Goal: Task Accomplishment & Management: Complete application form

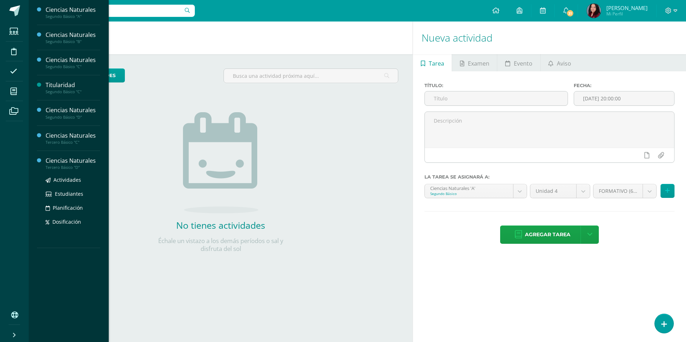
click at [67, 162] on div "Ciencias Naturales" at bounding box center [73, 161] width 55 height 8
click at [66, 181] on span "Actividades" at bounding box center [67, 179] width 28 height 7
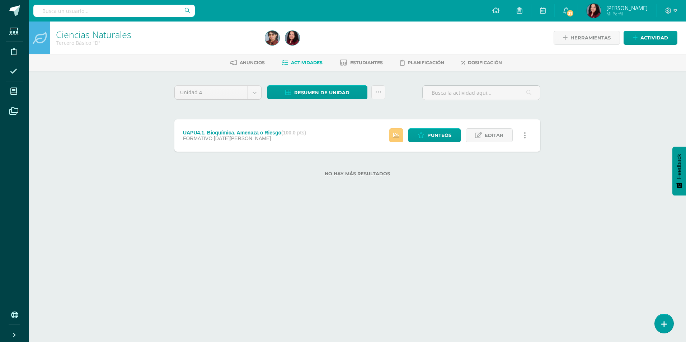
click at [255, 137] on div "FORMATIVO [DATE][PERSON_NAME]" at bounding box center [244, 139] width 123 height 6
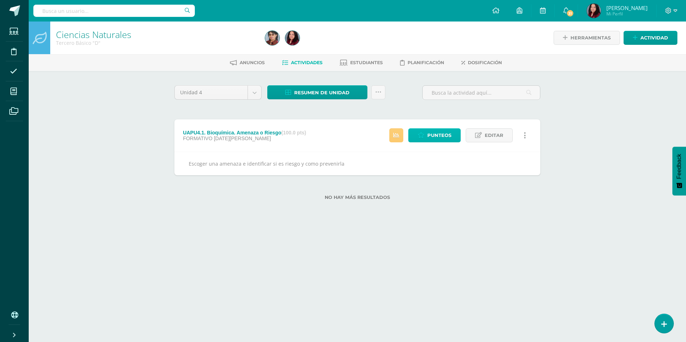
click at [443, 134] on span "Punteos" at bounding box center [439, 135] width 24 height 13
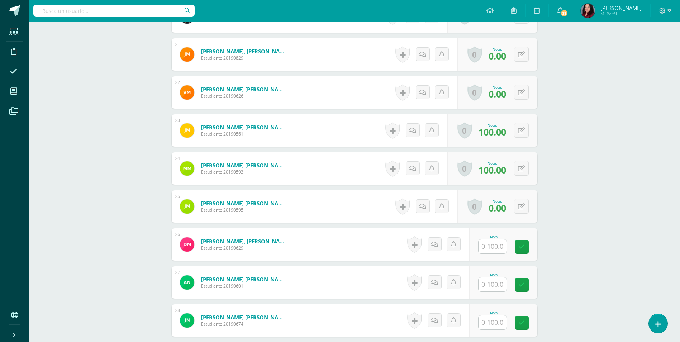
scroll to position [978, 0]
click at [493, 250] on input "text" at bounding box center [496, 246] width 29 height 14
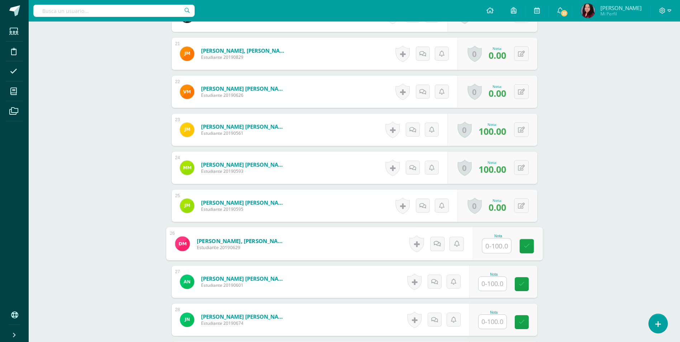
scroll to position [979, 0]
type input "100"
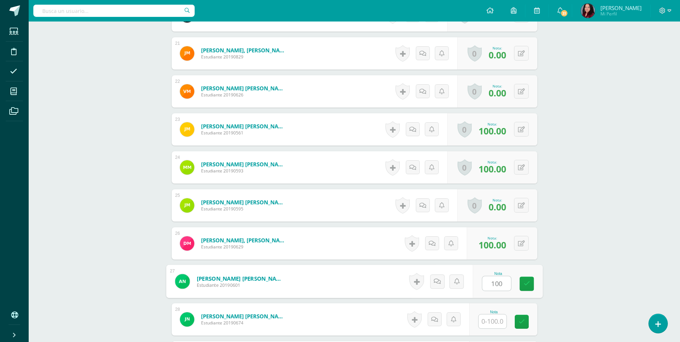
type input "100"
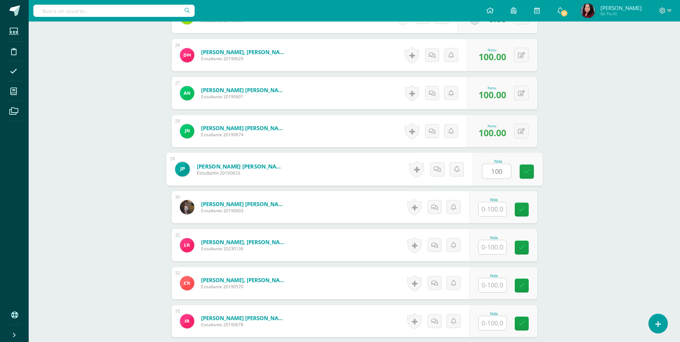
type input "100"
type input "0"
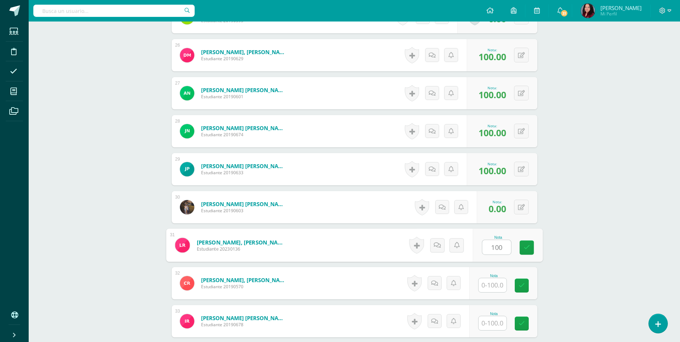
type input "100"
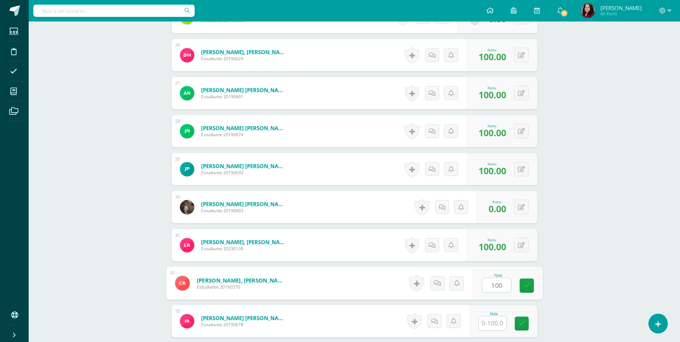
type input "100"
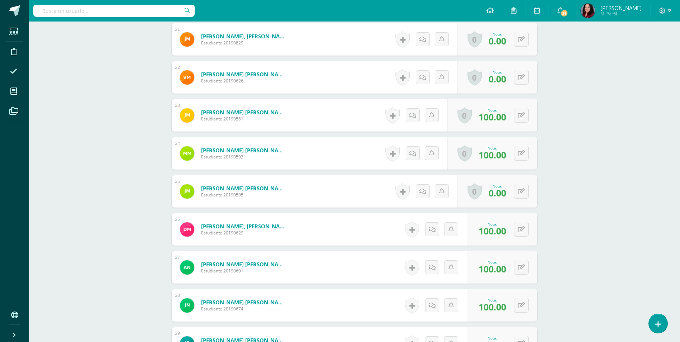
scroll to position [988, 0]
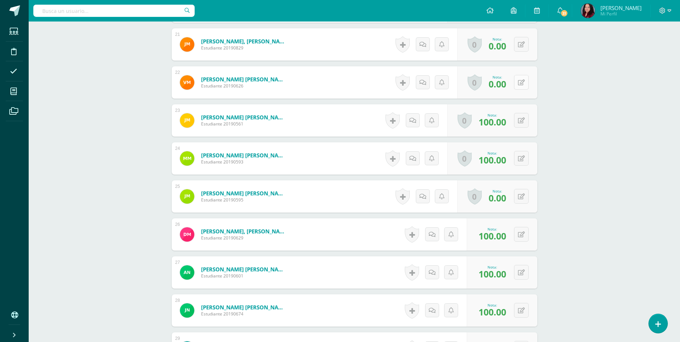
click at [515, 84] on div "0 Logros Logros obtenidos Aún no hay logros agregados Nota: 0.00" at bounding box center [498, 82] width 80 height 32
click at [525, 85] on icon at bounding box center [526, 82] width 7 height 6
type input "100"
click at [504, 82] on icon at bounding box center [507, 85] width 6 height 6
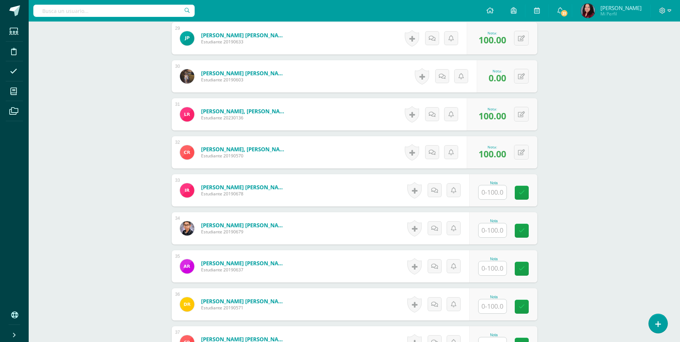
scroll to position [1383, 0]
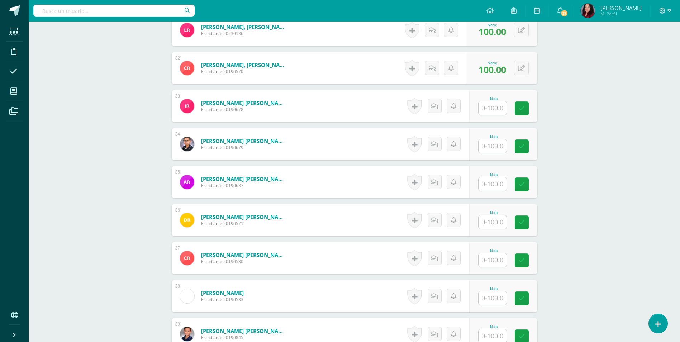
click at [493, 112] on input "text" at bounding box center [493, 108] width 28 height 14
type input "100"
type input "0"
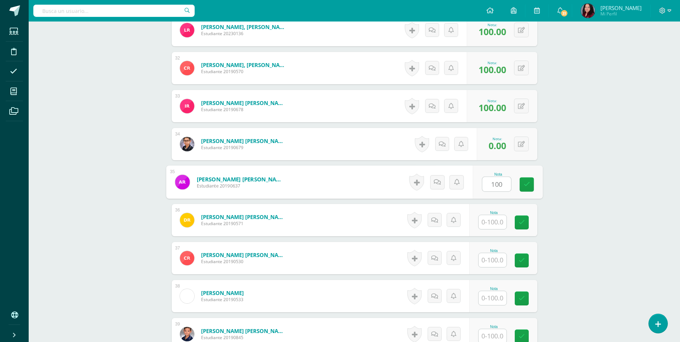
type input "100"
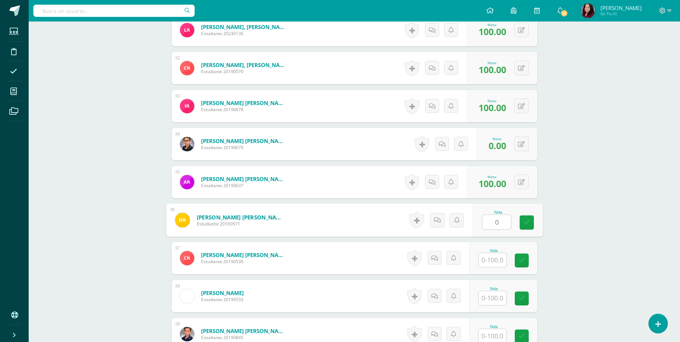
type input "0"
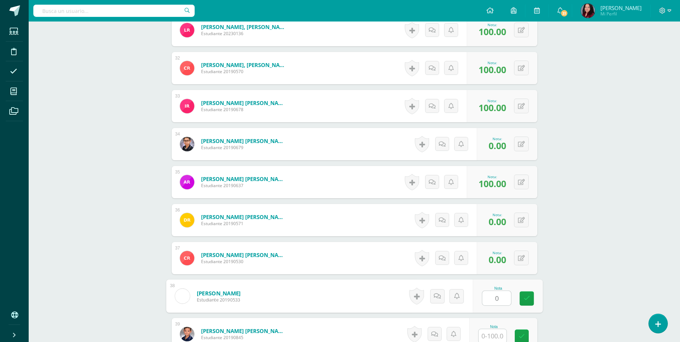
type input "0"
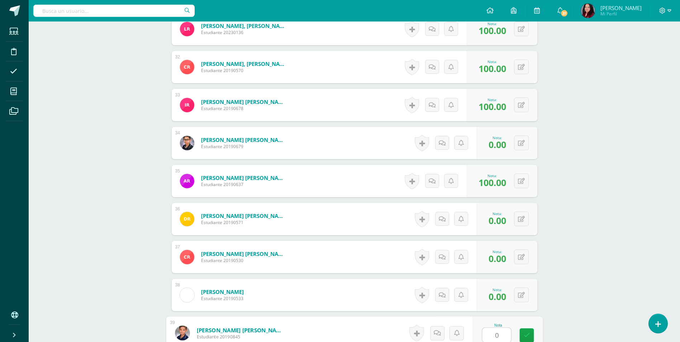
type input "0"
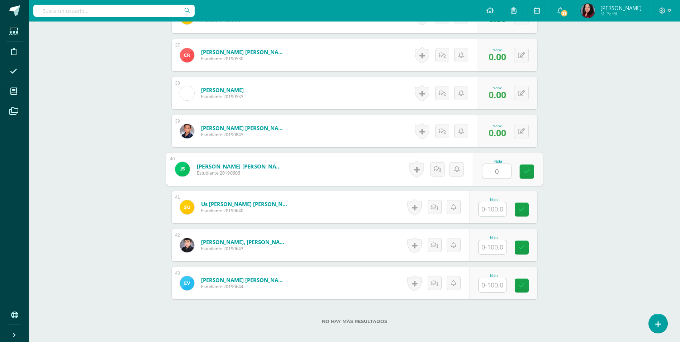
type input "0"
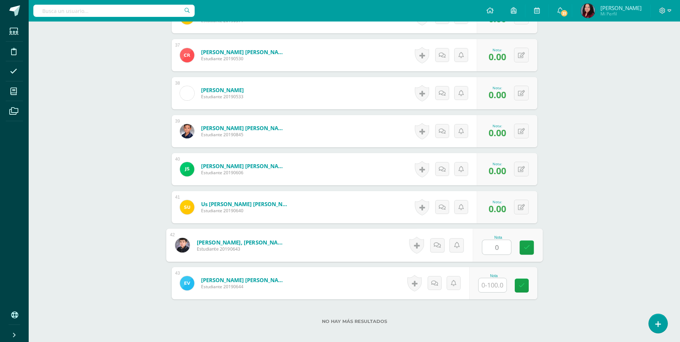
type input "0"
type input "100"
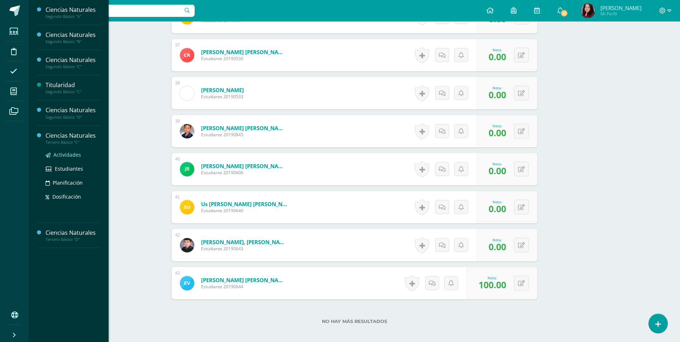
click at [62, 151] on span "Actividades" at bounding box center [67, 154] width 28 height 7
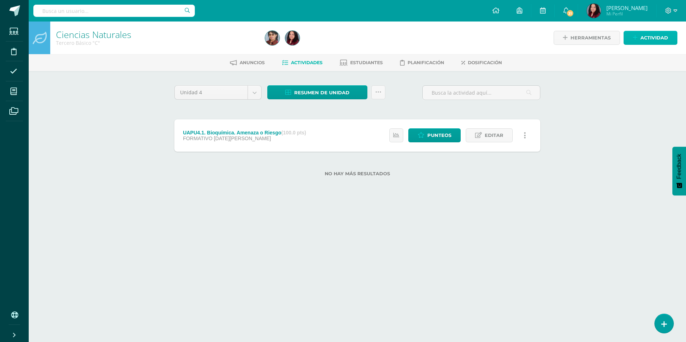
click at [661, 39] on span "Actividad" at bounding box center [654, 37] width 28 height 13
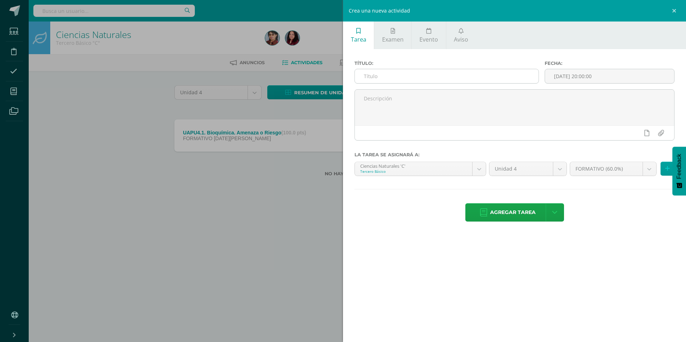
click at [452, 74] on input "text" at bounding box center [447, 76] width 184 height 14
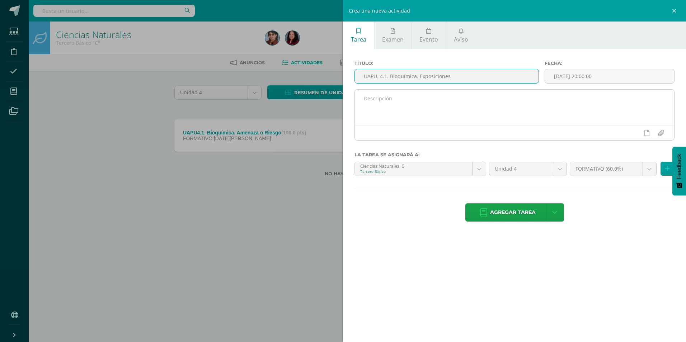
type input "UAPU. 4.1. Bioquímica. Exposiciones"
click at [419, 97] on textarea at bounding box center [514, 108] width 319 height 36
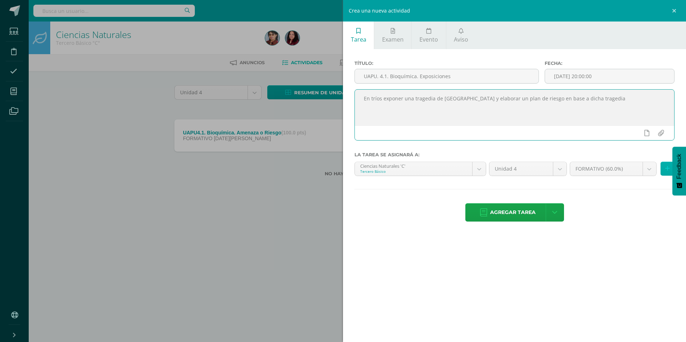
type textarea "En tríos exponer una tragedia de [GEOGRAPHIC_DATA] y elaborar un plan de riesgo…"
click at [666, 167] on icon at bounding box center [667, 169] width 5 height 6
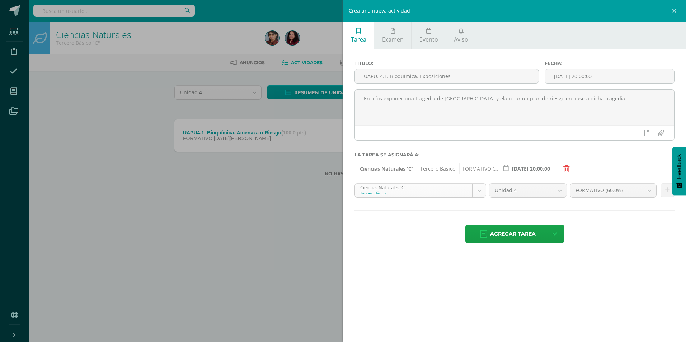
click at [477, 189] on body "Estudiantes Disciplina Asistencia Mis cursos Archivos Soporte Centro de ayuda Ú…" at bounding box center [343, 99] width 686 height 199
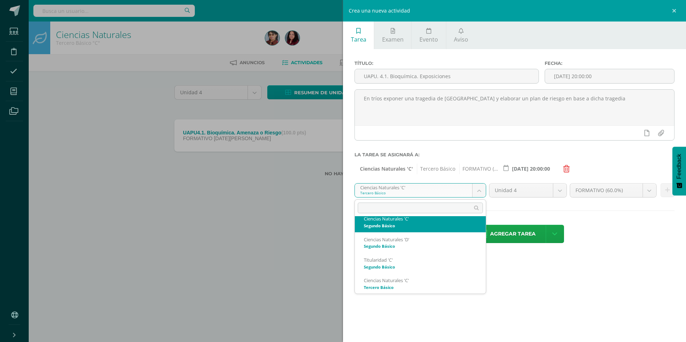
scroll to position [44, 0]
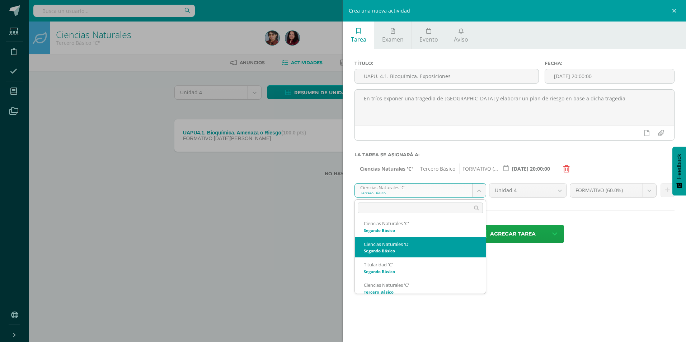
select select "213558"
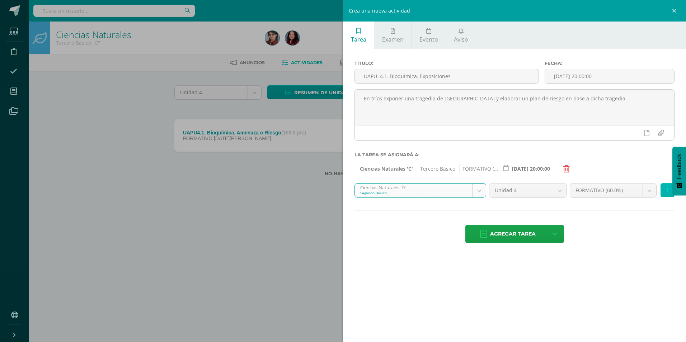
click at [665, 192] on icon at bounding box center [667, 190] width 5 height 6
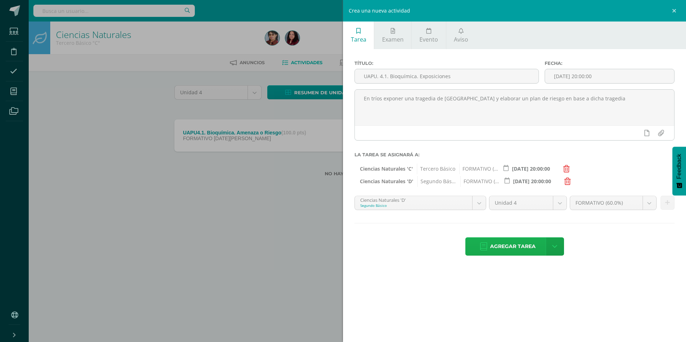
click at [526, 250] on span "Agregar tarea" at bounding box center [513, 247] width 46 height 18
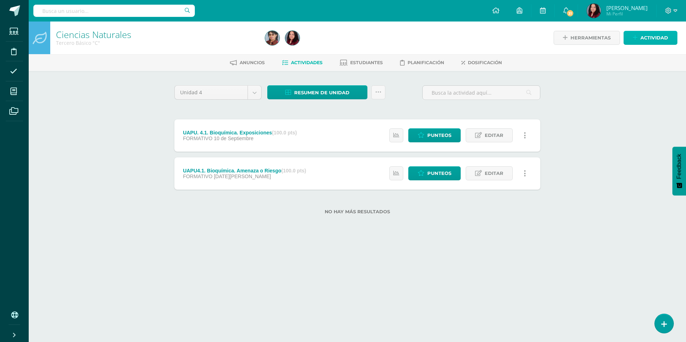
click at [636, 37] on icon at bounding box center [635, 38] width 5 height 6
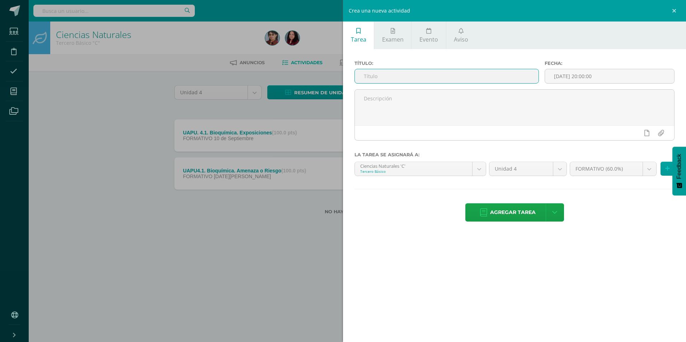
click at [366, 70] on input "text" at bounding box center [447, 76] width 184 height 14
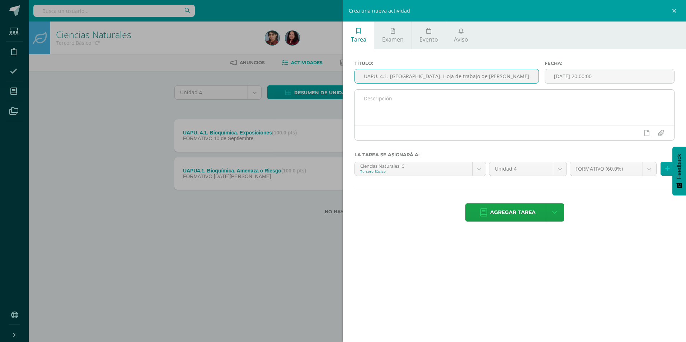
type input "UAPU. 4.1. [GEOGRAPHIC_DATA]. Hoja de trabajo de [PERSON_NAME]"
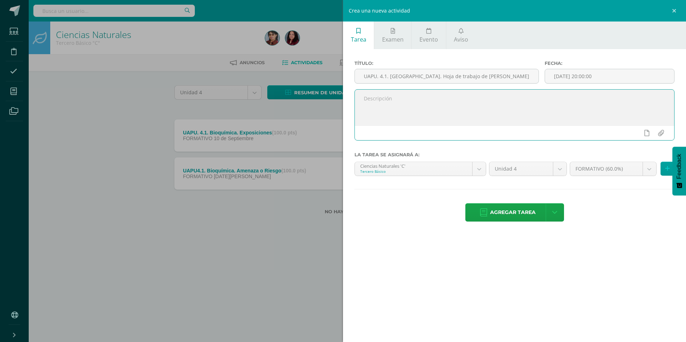
click at [409, 95] on textarea at bounding box center [514, 108] width 319 height 36
type textarea "Hoja de trabajo de hiroxidos"
click at [355, 221] on div "Agregar tarea Agregar tarea y ocultar" at bounding box center [514, 213] width 320 height 20
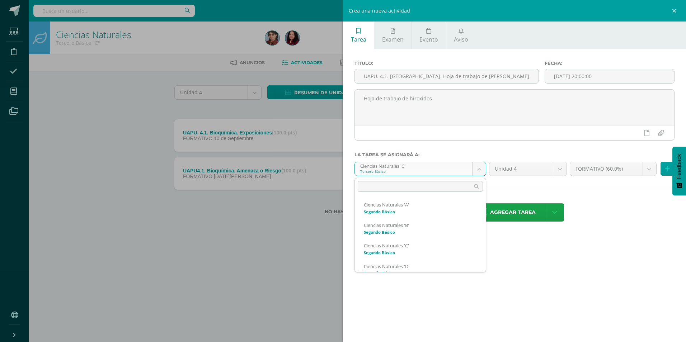
click at [484, 171] on body "Tarea asignada exitosamente Estudiantes Disciplina Asistencia Mis cursos Archiv…" at bounding box center [343, 118] width 686 height 237
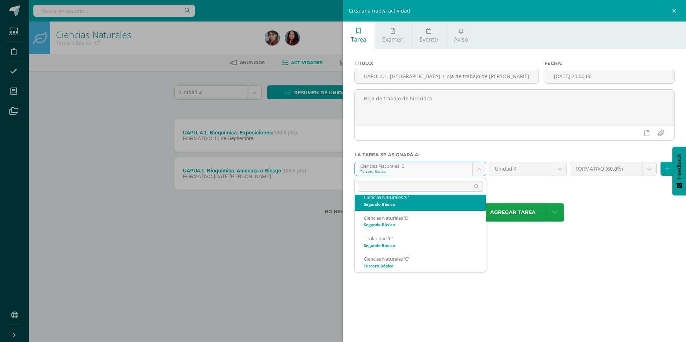
scroll to position [44, 0]
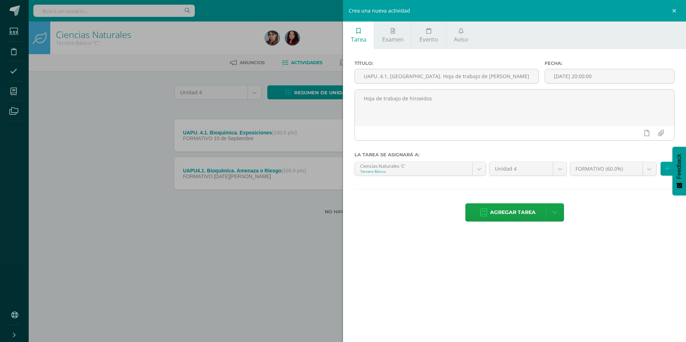
click at [665, 224] on body "Tarea asignada exitosamente Estudiantes Disciplina Asistencia Mis cursos Archiv…" at bounding box center [343, 118] width 686 height 237
click at [667, 171] on icon at bounding box center [667, 169] width 5 height 6
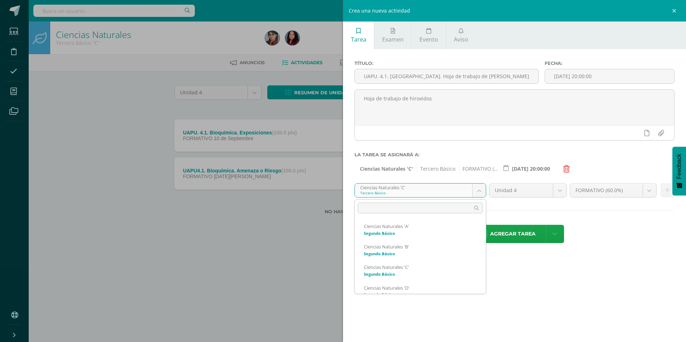
click at [479, 188] on body "Tarea asignada exitosamente Estudiantes Disciplina Asistencia Mis cursos Archiv…" at bounding box center [343, 118] width 686 height 237
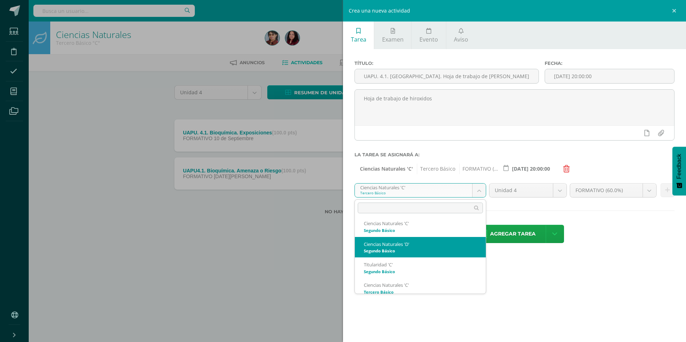
select select "213558"
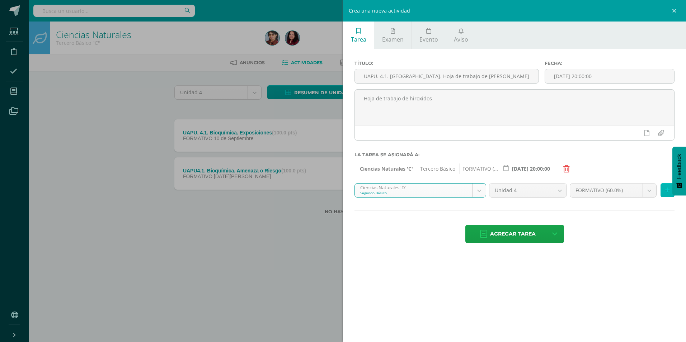
click at [665, 193] on button at bounding box center [667, 190] width 14 height 14
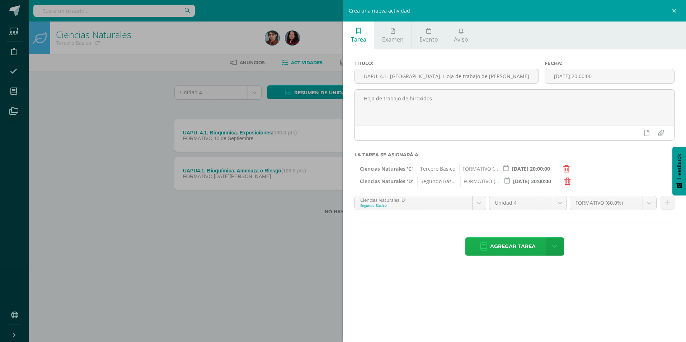
click at [528, 244] on span "Agregar tarea" at bounding box center [513, 247] width 46 height 18
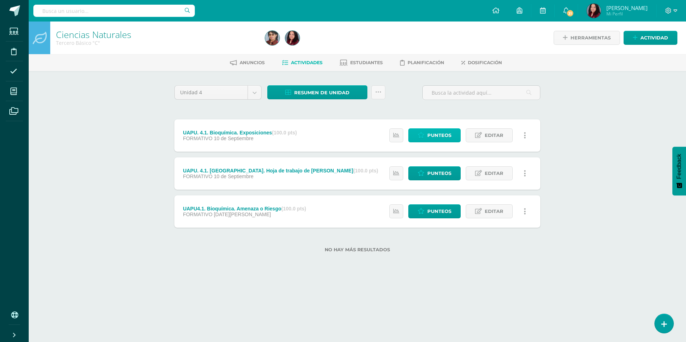
click at [429, 132] on span "Punteos" at bounding box center [439, 135] width 24 height 13
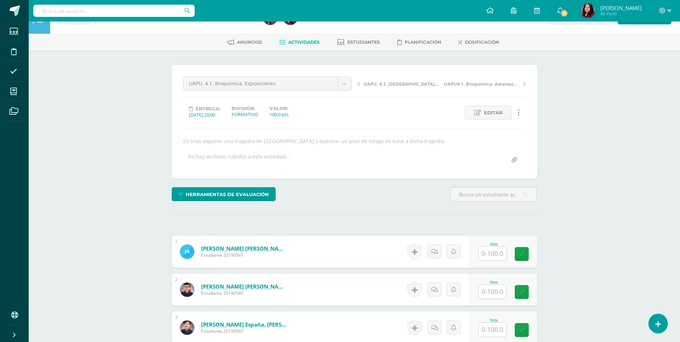
scroll to position [38, 0]
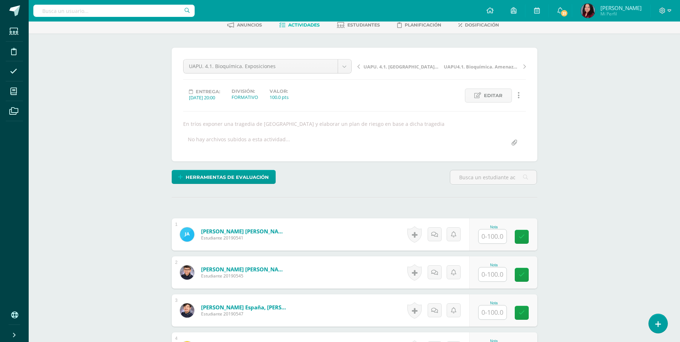
click at [498, 240] on input "text" at bounding box center [493, 237] width 28 height 14
type input "100"
type input "70"
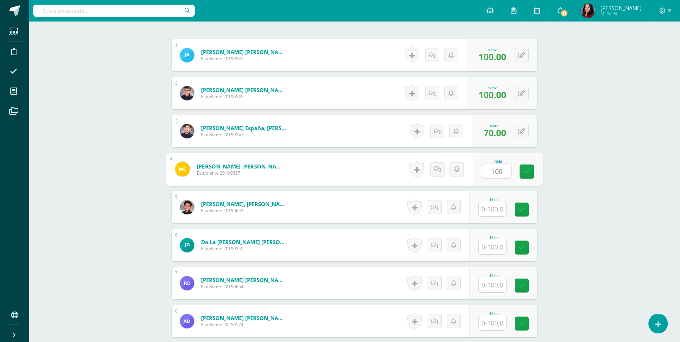
type input "100"
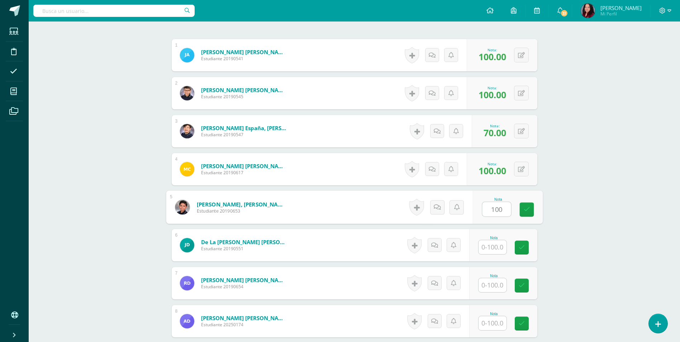
type input "100"
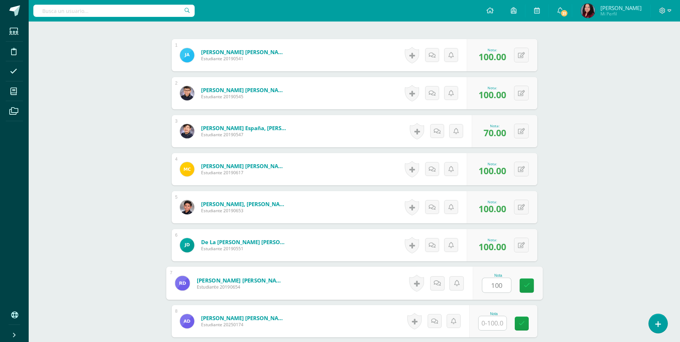
type input "100"
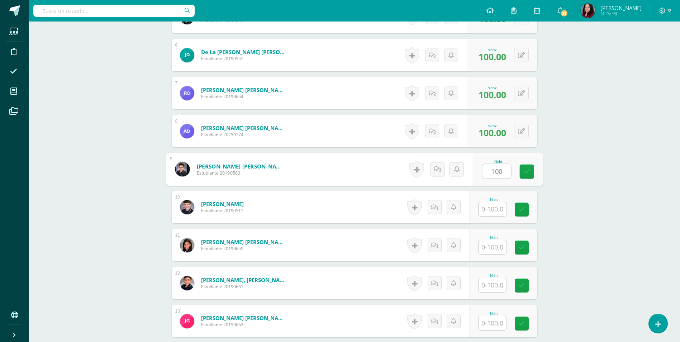
type input "100"
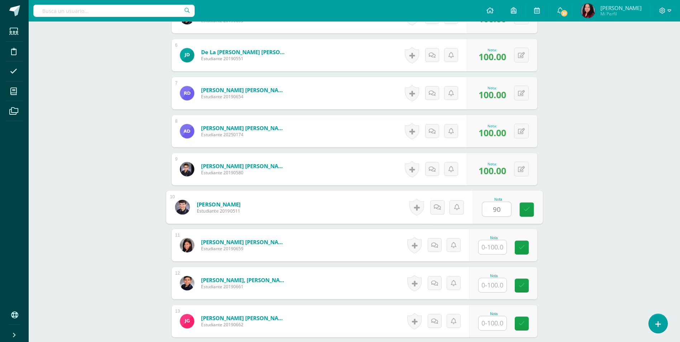
type input "90"
type input "100"
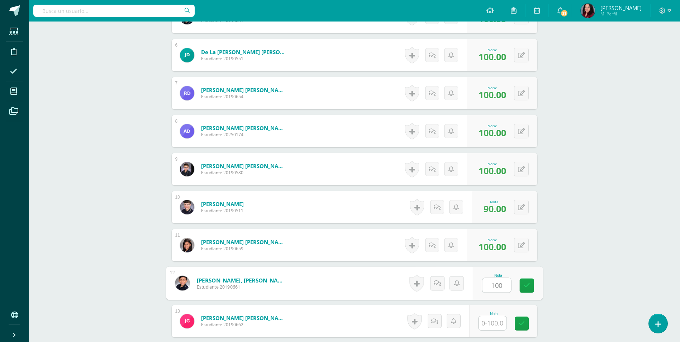
type input "100"
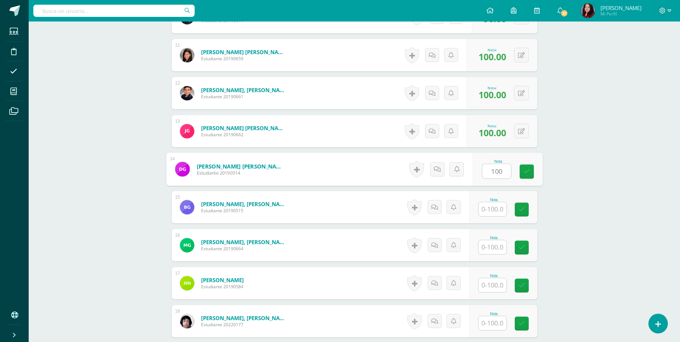
type input "100"
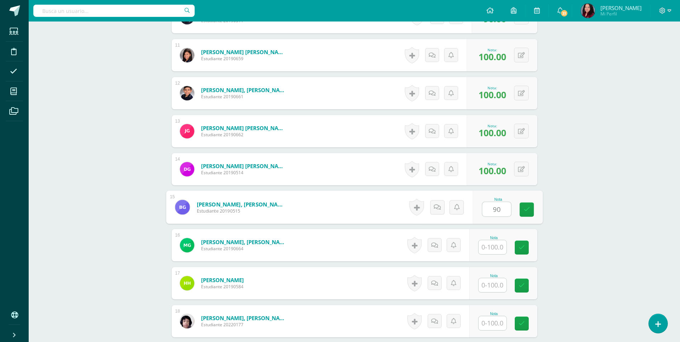
type input "90"
type input "100"
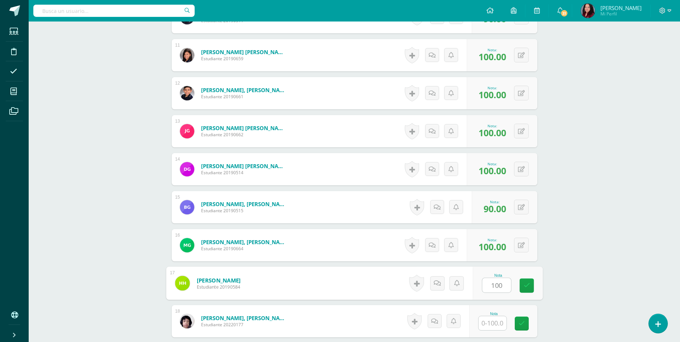
type input "100"
type input "80"
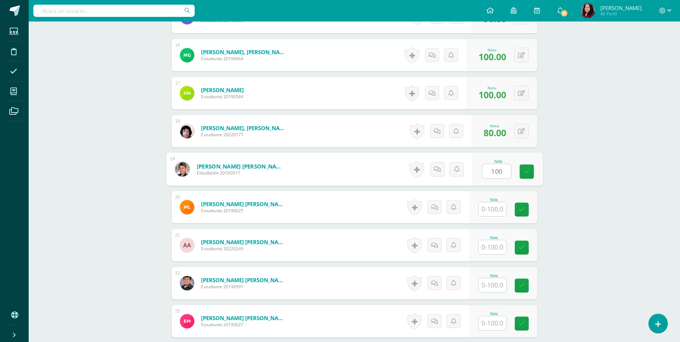
type input "100"
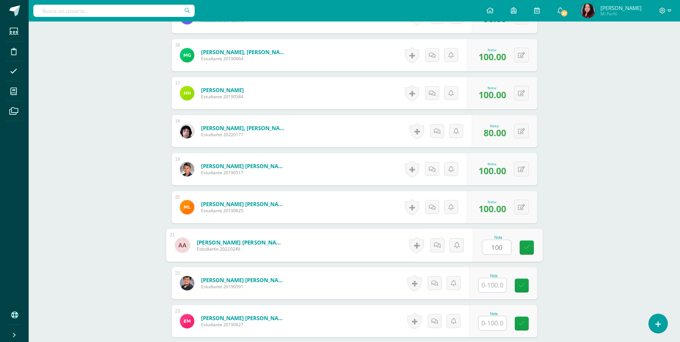
type input "100"
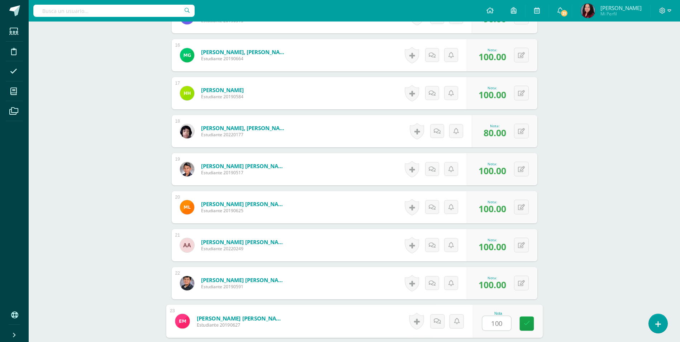
type input "100"
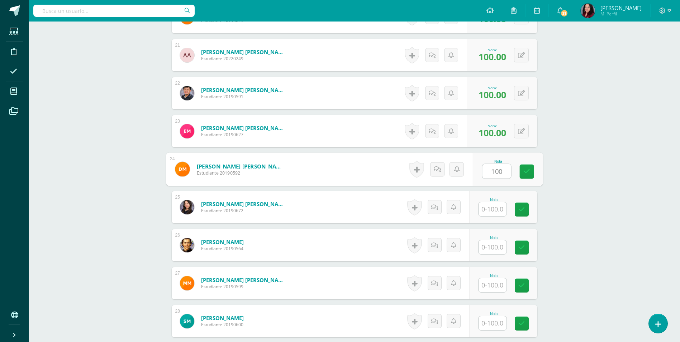
type input "100"
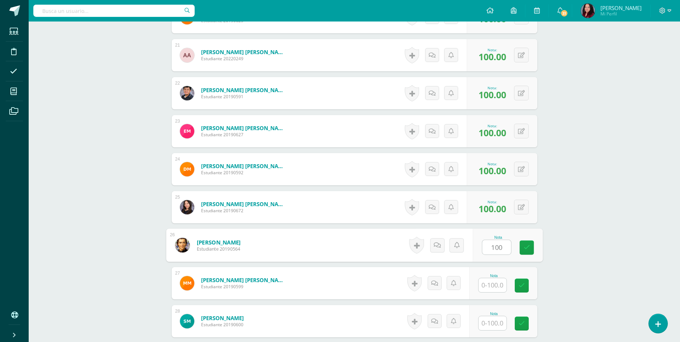
type input "100"
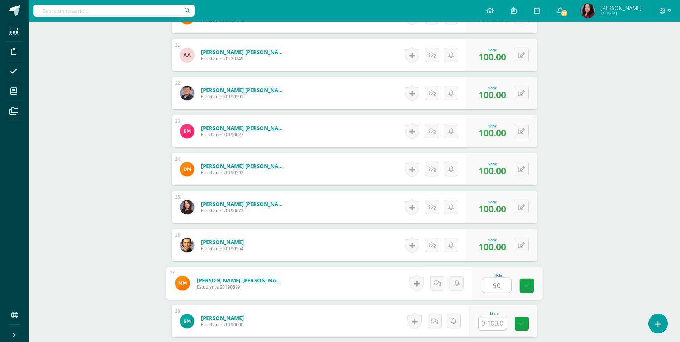
type input "90"
type input "100"
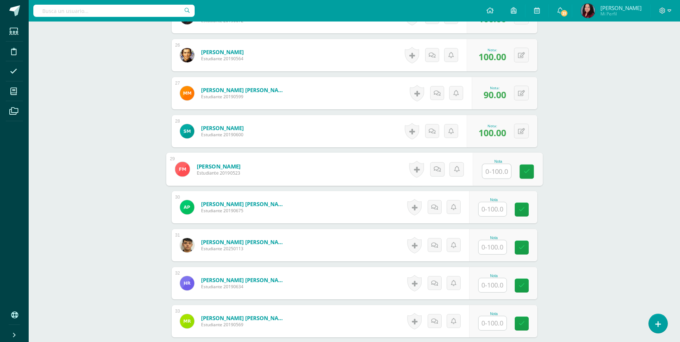
click at [497, 209] on input "text" at bounding box center [493, 209] width 28 height 14
type input "100"
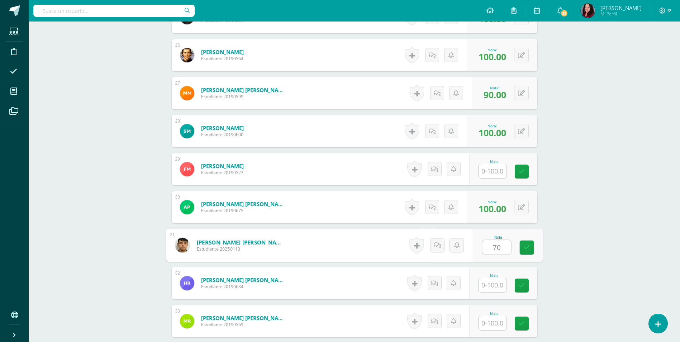
type input "70"
type input "100"
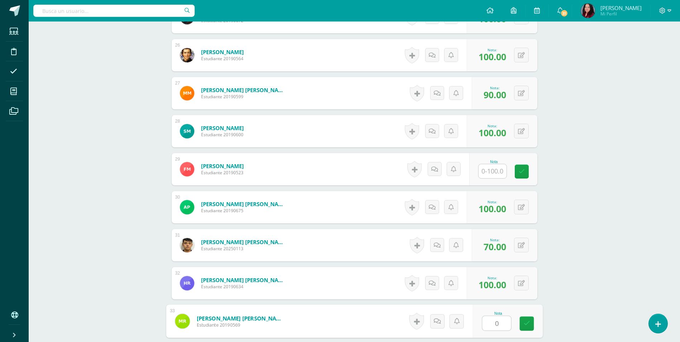
type input "0"
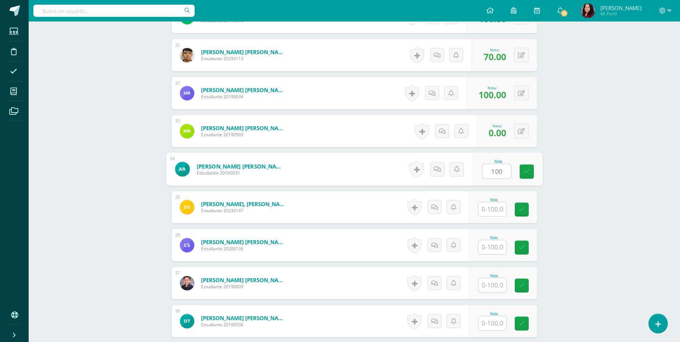
type input "100"
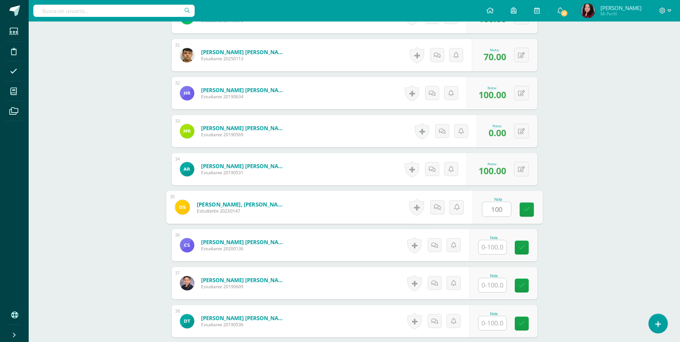
type input "100"
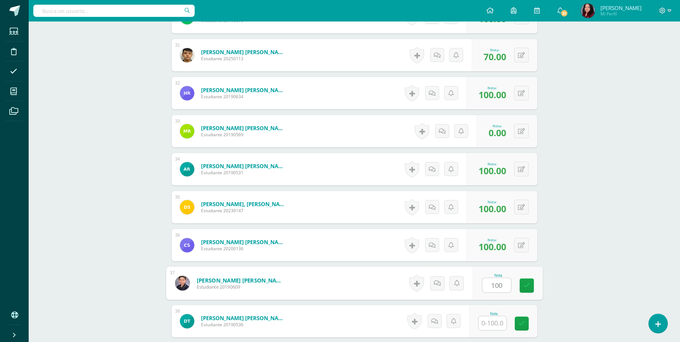
type input "100"
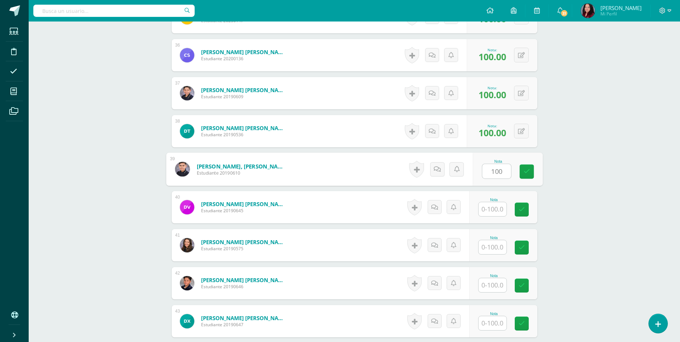
type input "100"
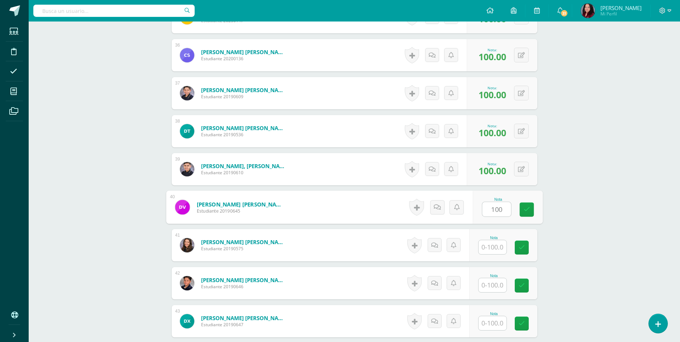
type input "100"
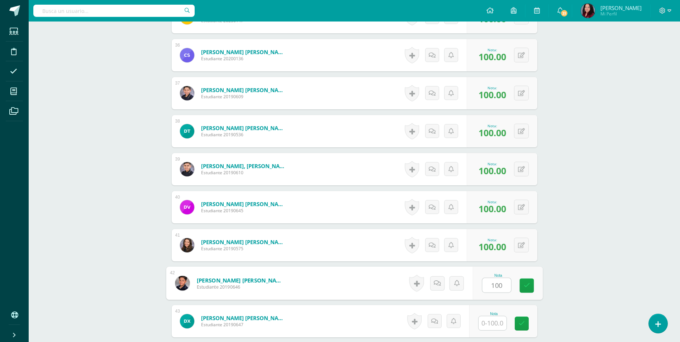
type input "100"
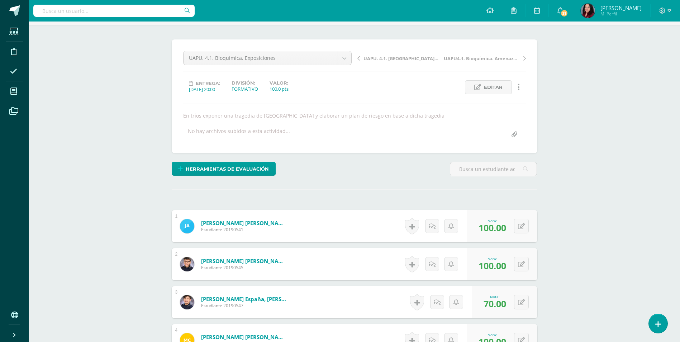
scroll to position [0, 0]
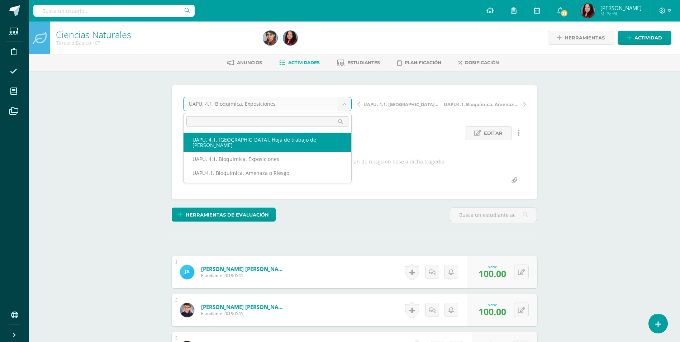
select select "/dashboard/teacher/grade-activity/226105/"
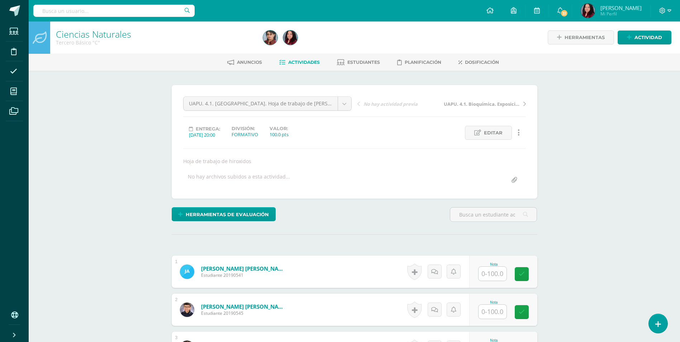
scroll to position [1, 0]
click at [492, 272] on input "text" at bounding box center [493, 273] width 28 height 14
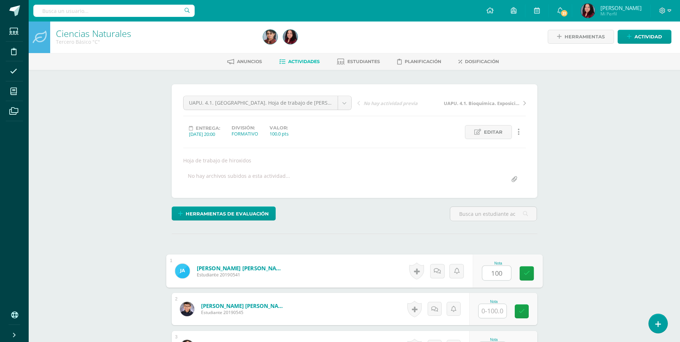
scroll to position [1, 0]
type input "100"
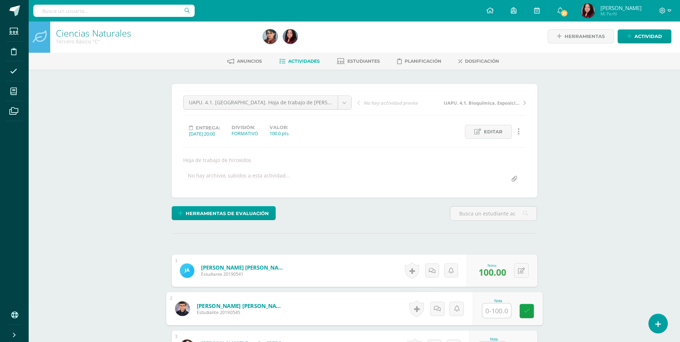
scroll to position [2, 0]
type input "80"
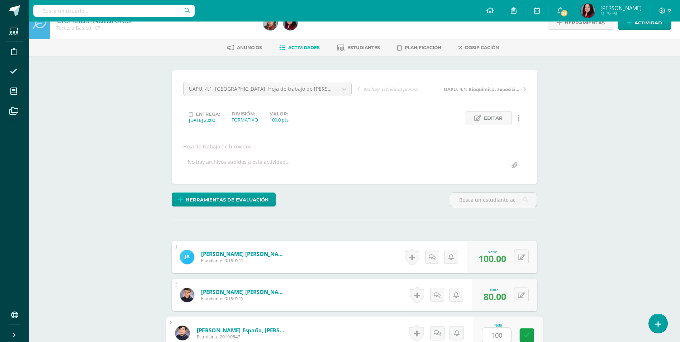
type input "100"
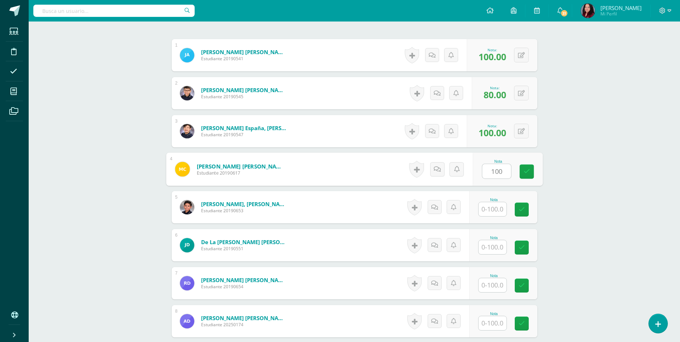
type input "100"
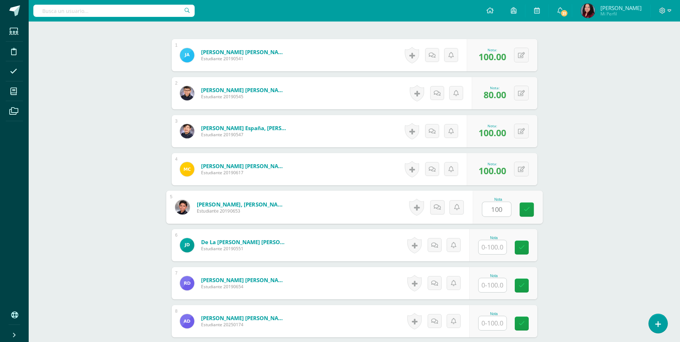
type input "100"
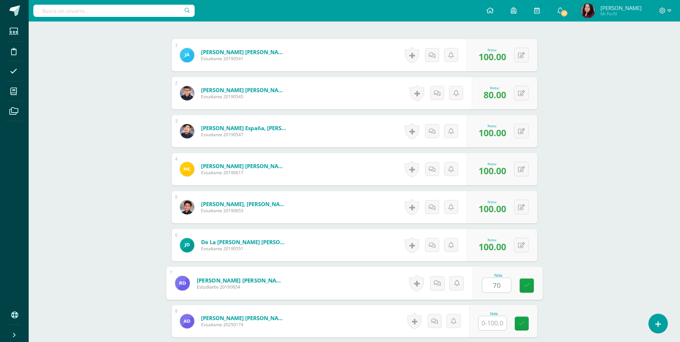
type input "70"
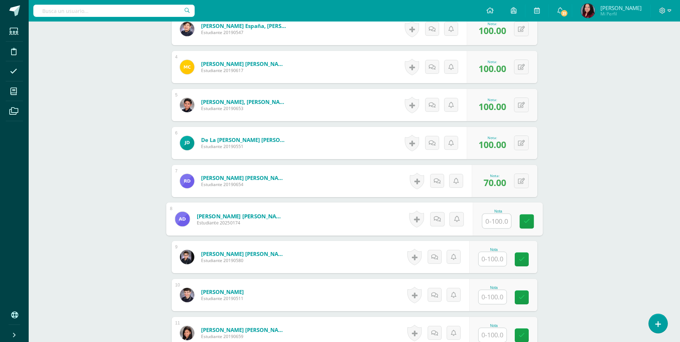
scroll to position [360, 0]
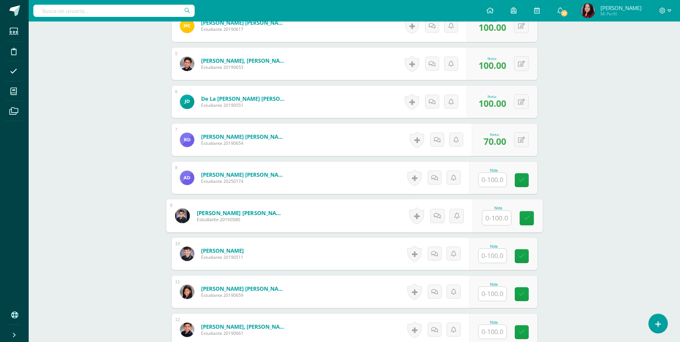
click at [498, 223] on input "text" at bounding box center [496, 218] width 29 height 14
type input "100"
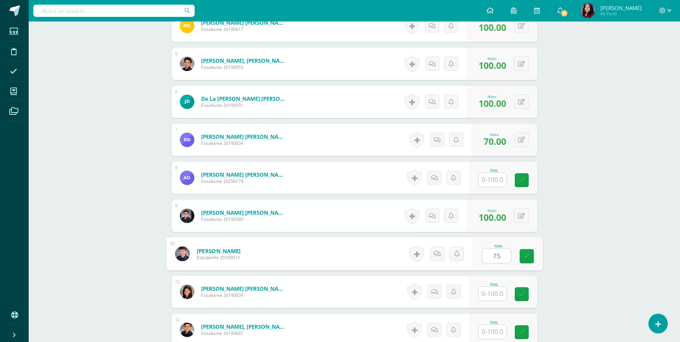
type input "75"
type input "0"
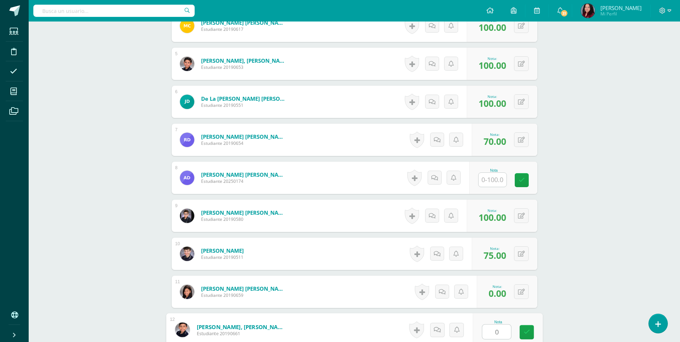
type input "0"
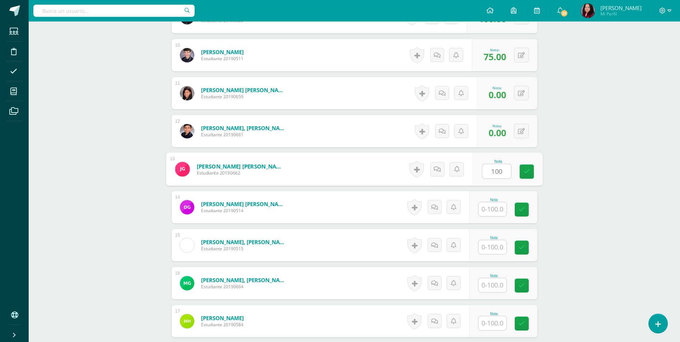
type input "100"
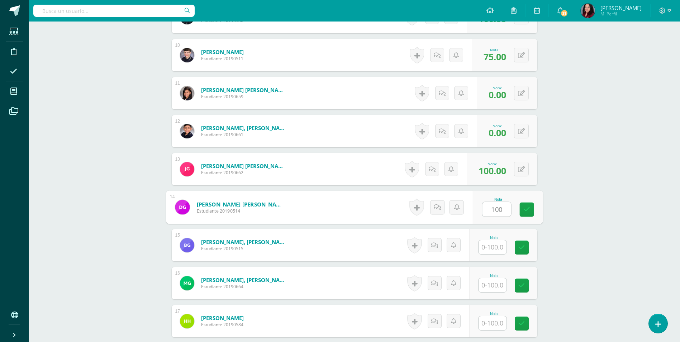
type input "100"
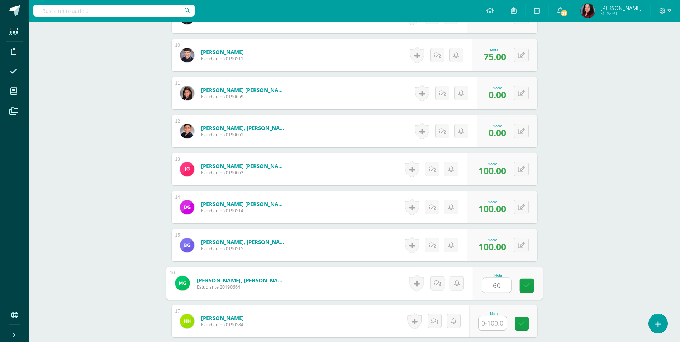
type input "60"
type input "100"
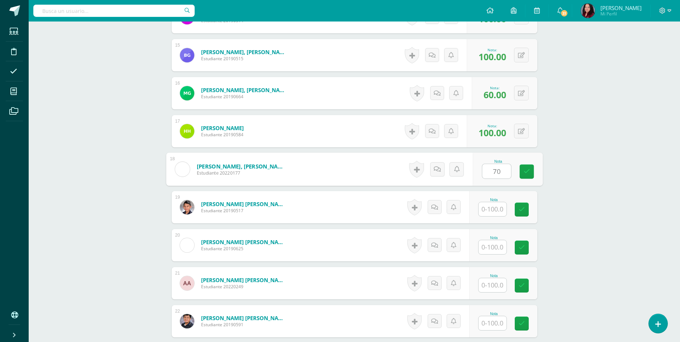
type input "70"
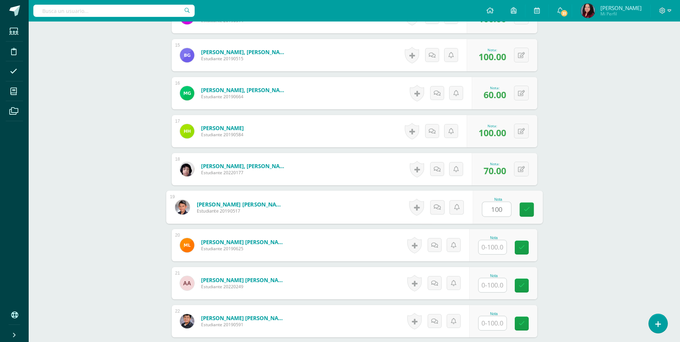
type input "100"
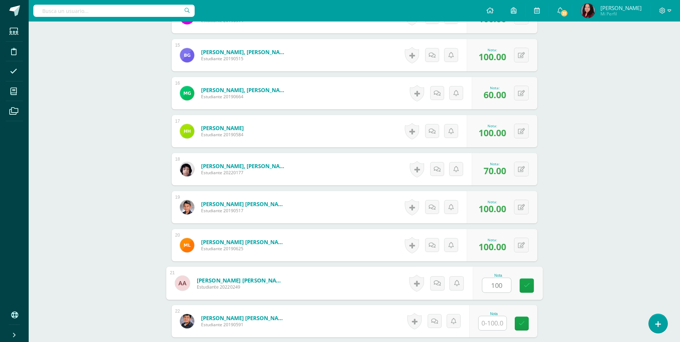
type input "100"
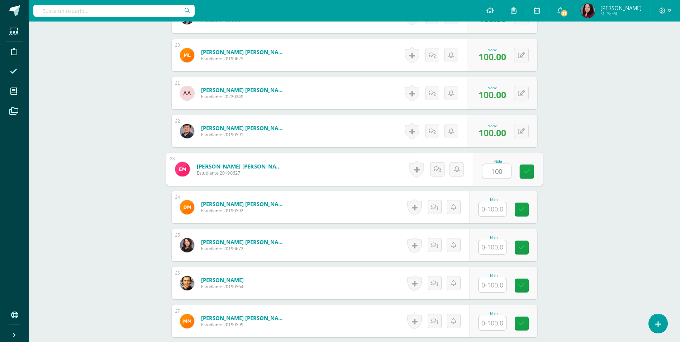
type input "100"
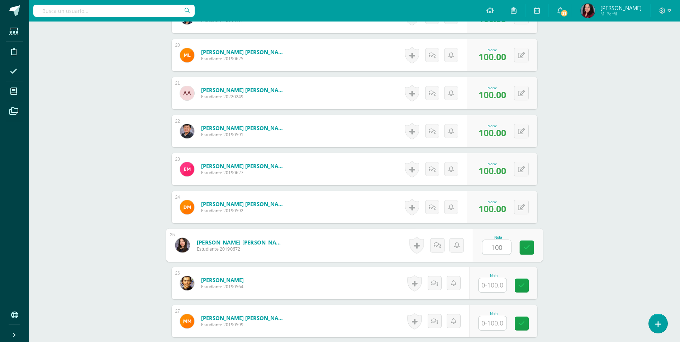
type input "100"
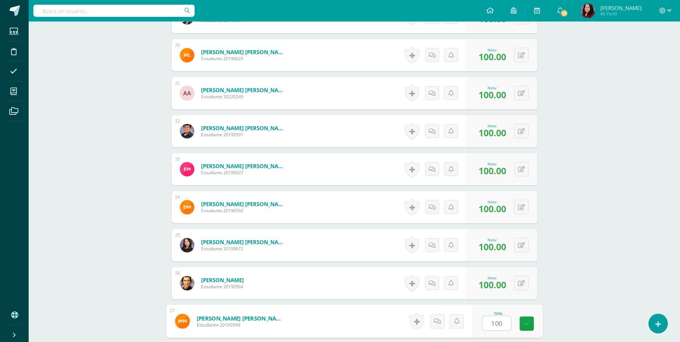
type input "100"
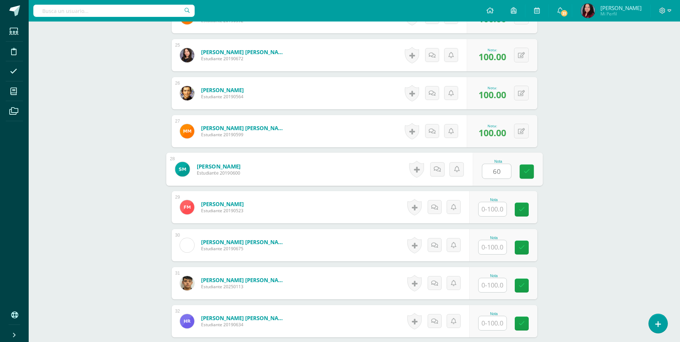
type input "60"
click at [489, 251] on input "text" at bounding box center [496, 247] width 29 height 14
type input "0"
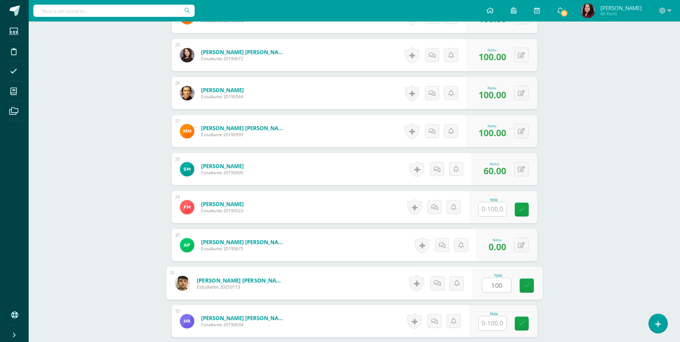
type input "100"
type input "60"
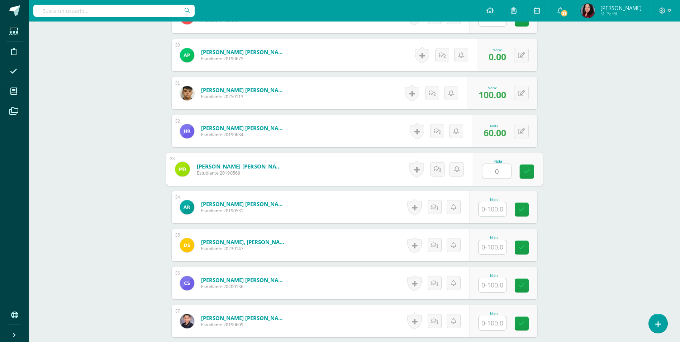
type input "0"
type input "100"
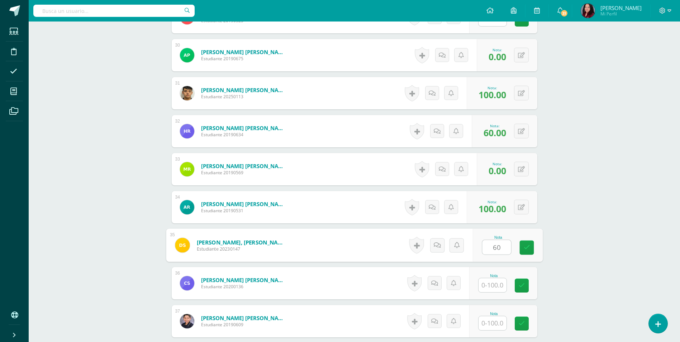
type input "60"
type input "100"
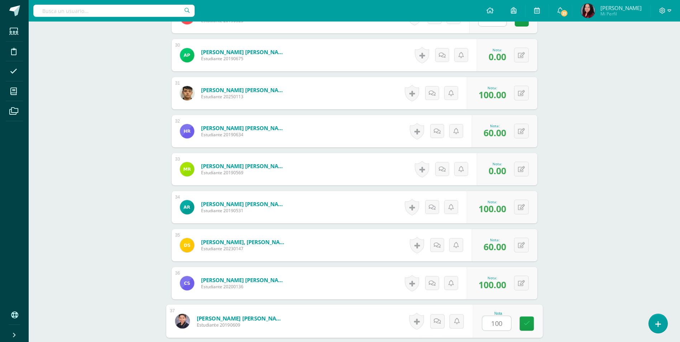
type input "100"
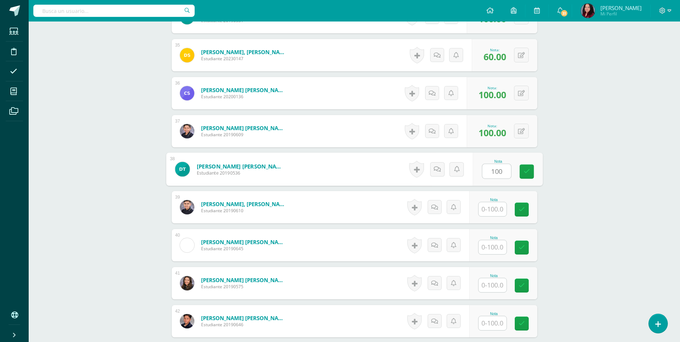
type input "100"
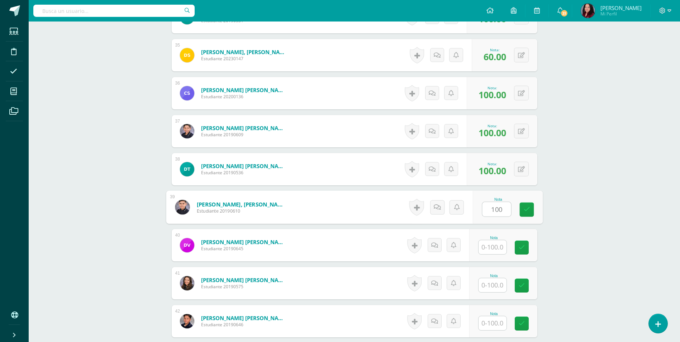
type input "100"
type input "85"
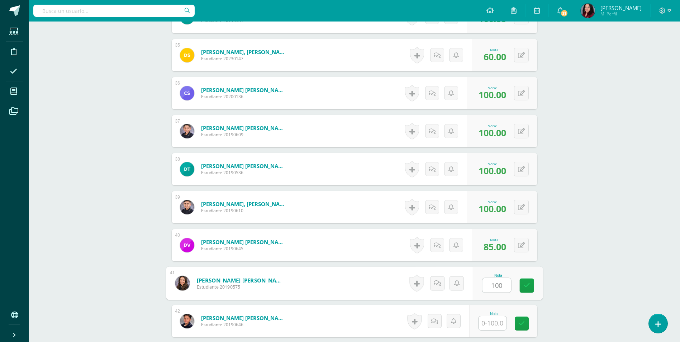
type input "100"
type input "0"
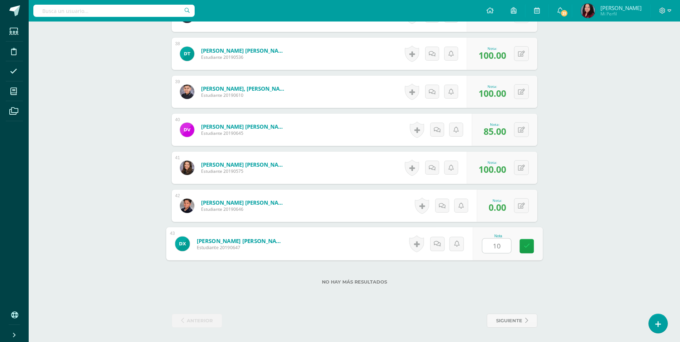
type input "100"
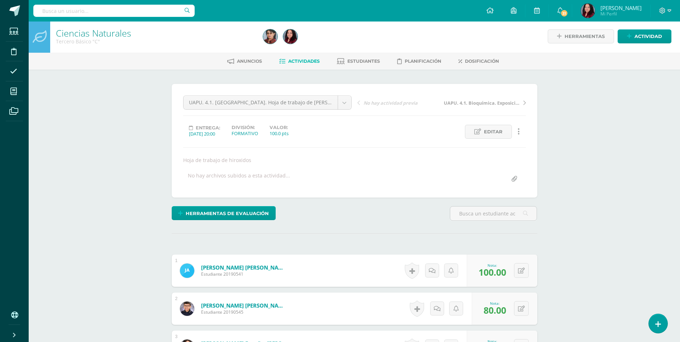
scroll to position [0, 0]
